Goal: Task Accomplishment & Management: Use online tool/utility

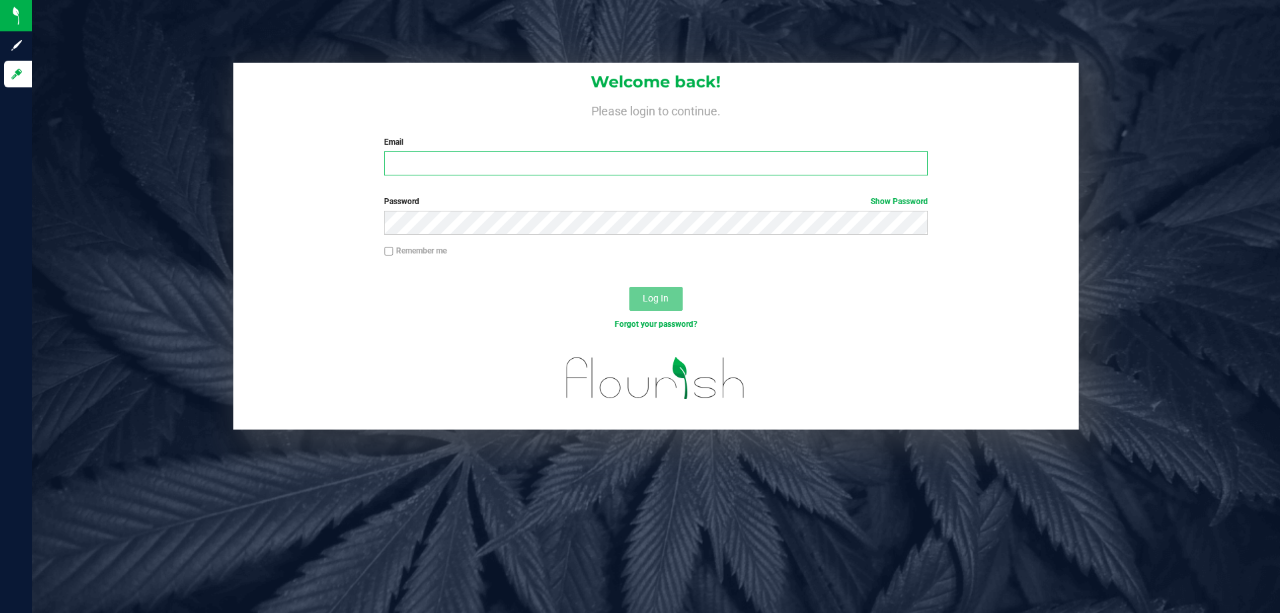
click at [441, 164] on input "Email" at bounding box center [655, 163] width 543 height 24
type input "[EMAIL_ADDRESS][DOMAIN_NAME]"
click at [630, 287] on button "Log In" at bounding box center [656, 299] width 53 height 24
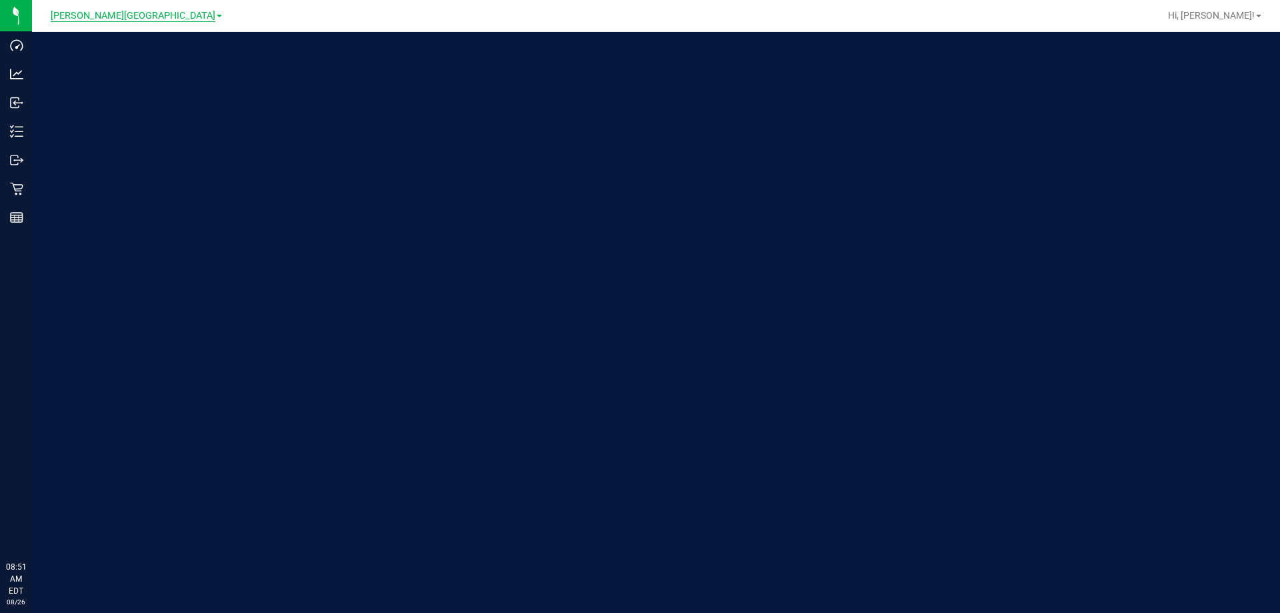
click at [128, 17] on span "[PERSON_NAME][GEOGRAPHIC_DATA]" at bounding box center [133, 16] width 165 height 12
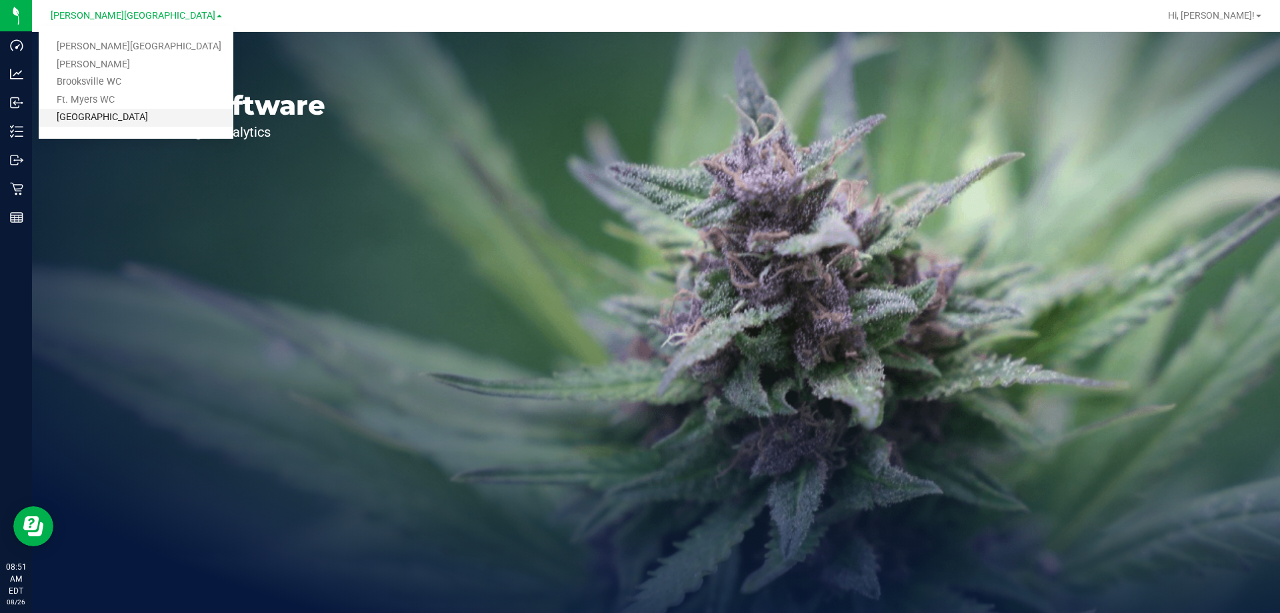
click at [112, 111] on link "[GEOGRAPHIC_DATA]" at bounding box center [136, 118] width 195 height 18
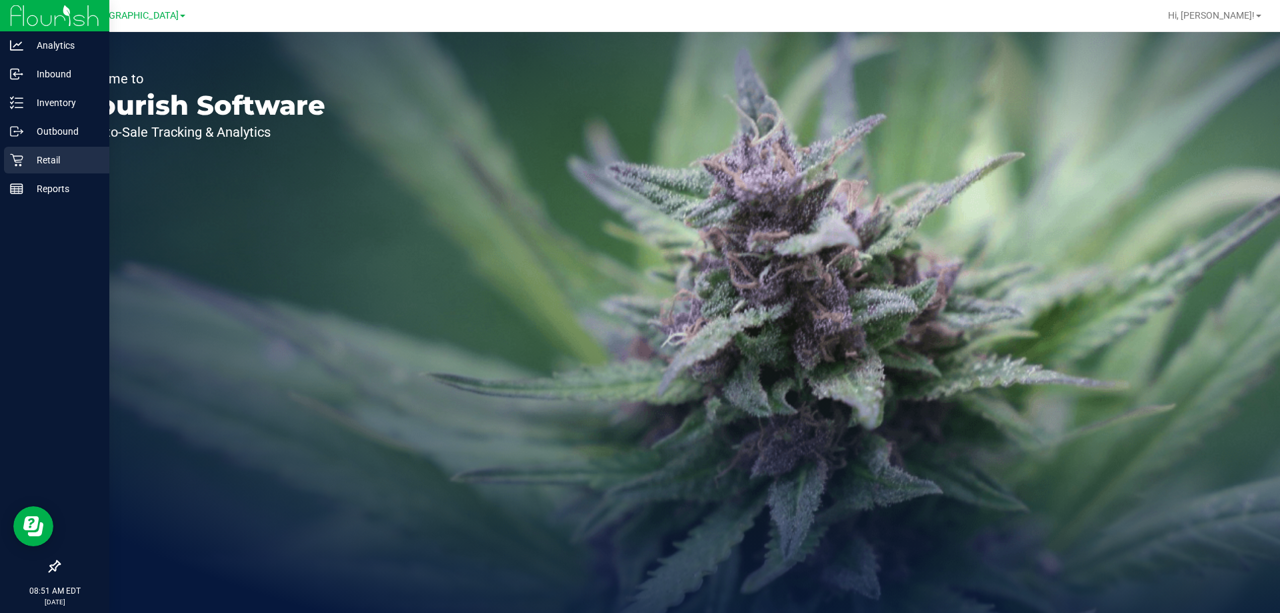
click at [23, 159] on icon at bounding box center [16, 159] width 13 height 13
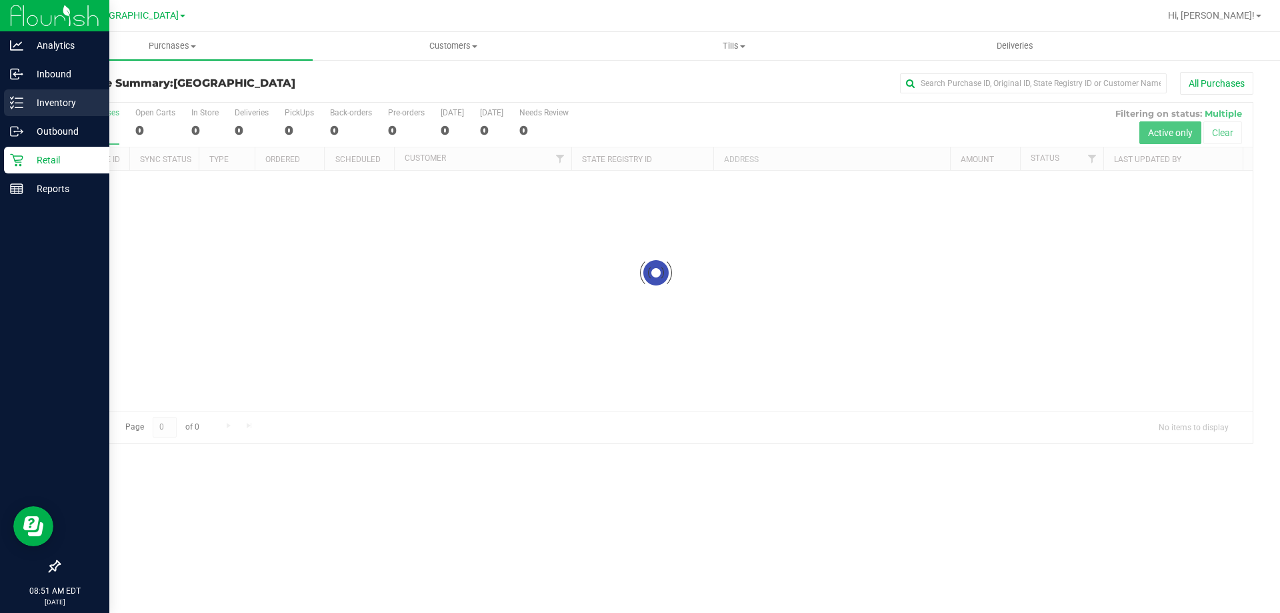
click at [25, 105] on p "Inventory" at bounding box center [63, 103] width 80 height 16
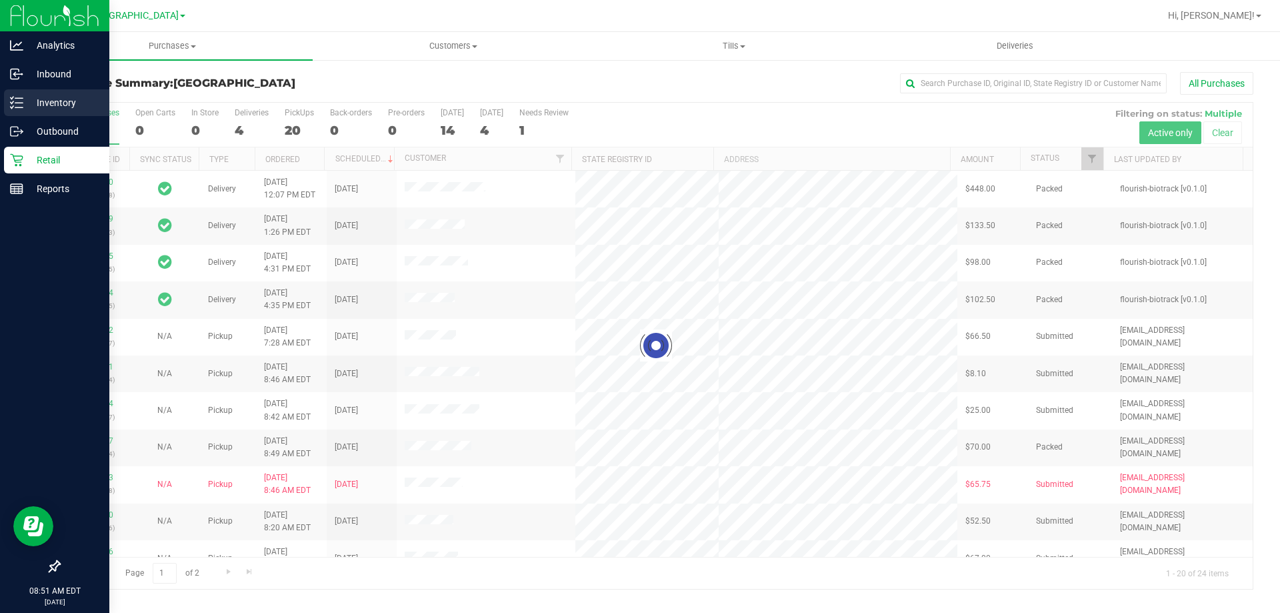
click at [26, 104] on p "Inventory" at bounding box center [63, 103] width 80 height 16
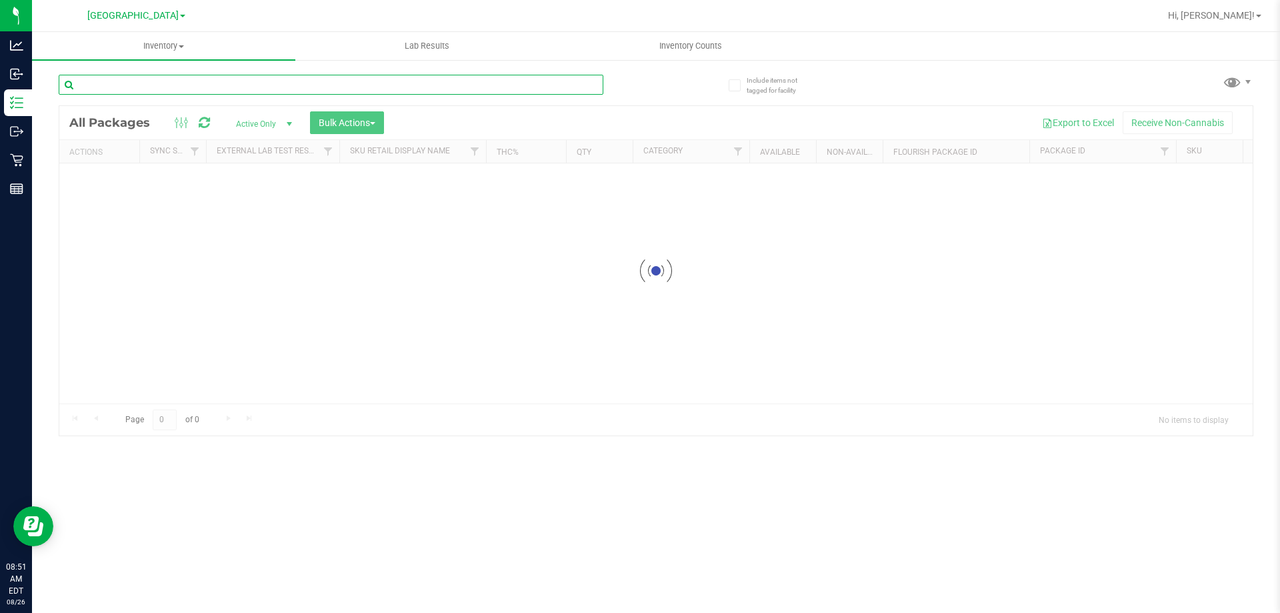
click at [181, 81] on div "Inventory All packages All inventory Waste log Create inventory Lab Results Inv…" at bounding box center [656, 322] width 1248 height 581
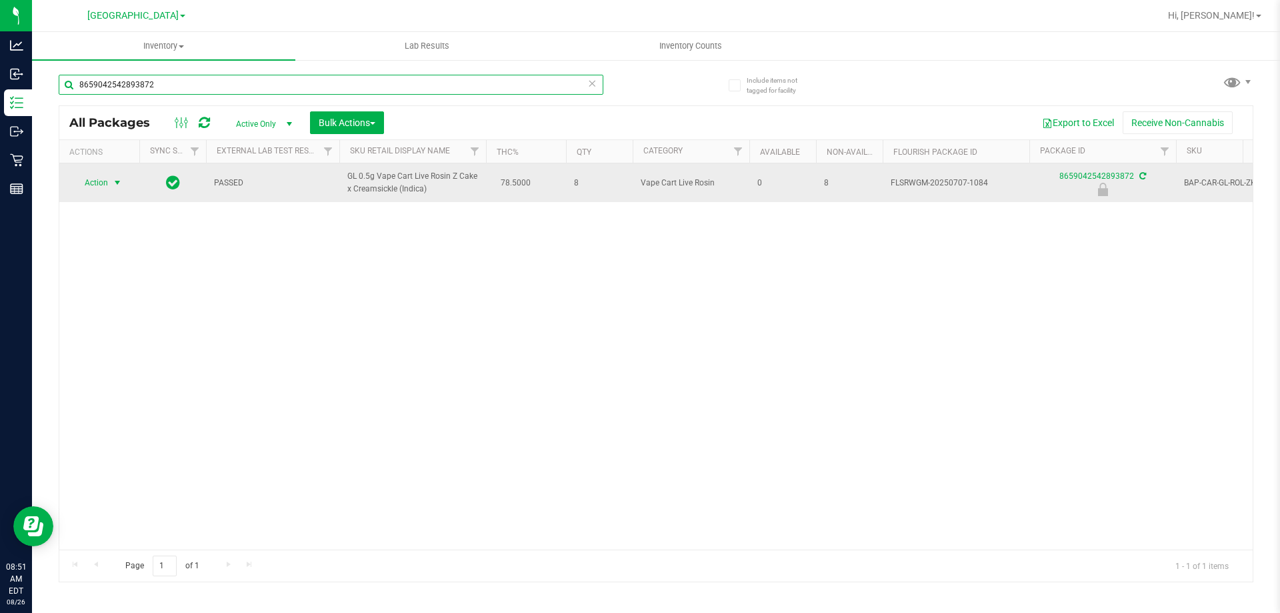
type input "8659042542893872"
click at [92, 187] on span "Action" at bounding box center [91, 182] width 36 height 19
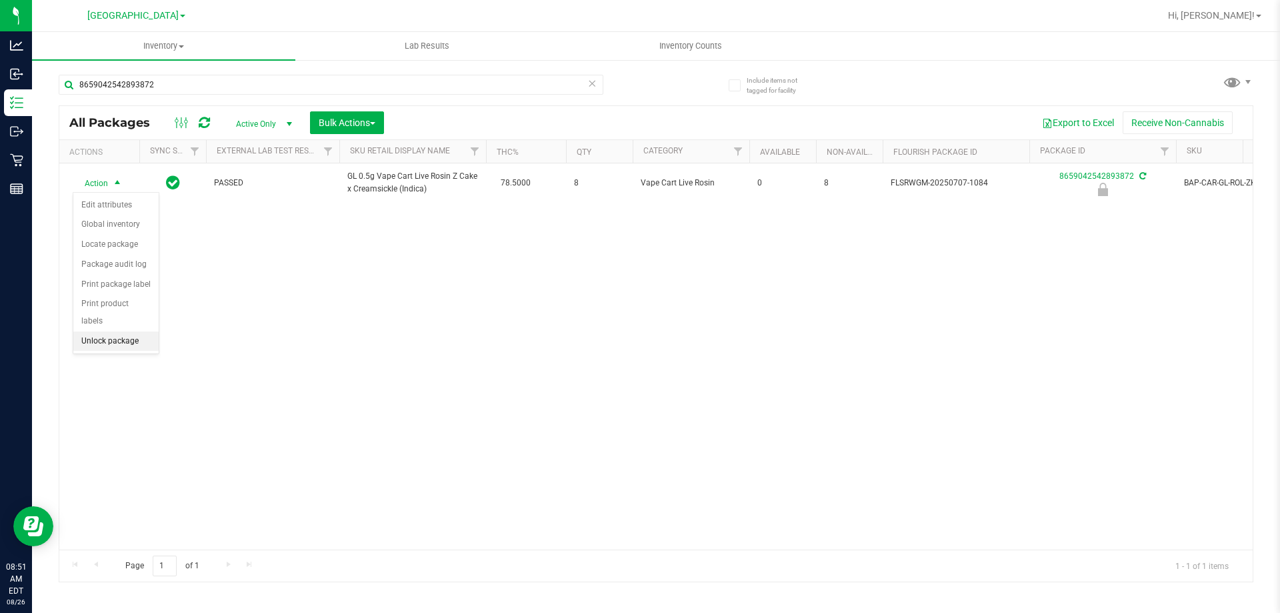
click at [114, 331] on li "Unlock package" at bounding box center [115, 341] width 85 height 20
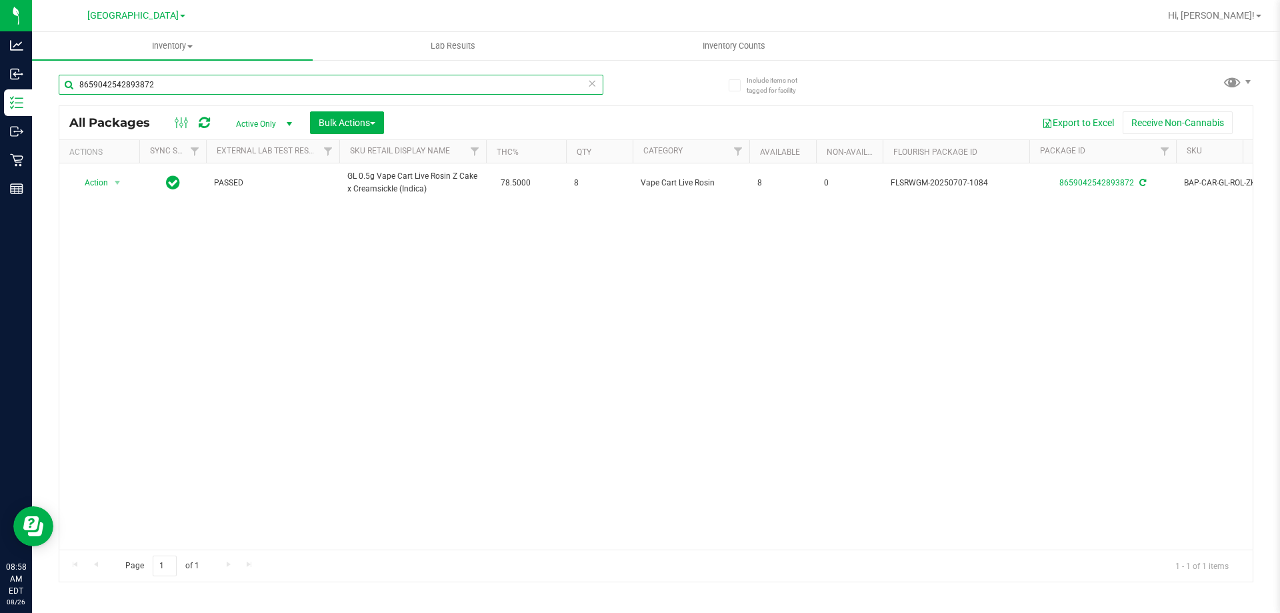
click at [177, 83] on input "8659042542893872" at bounding box center [331, 85] width 545 height 20
